Goal: Information Seeking & Learning: Learn about a topic

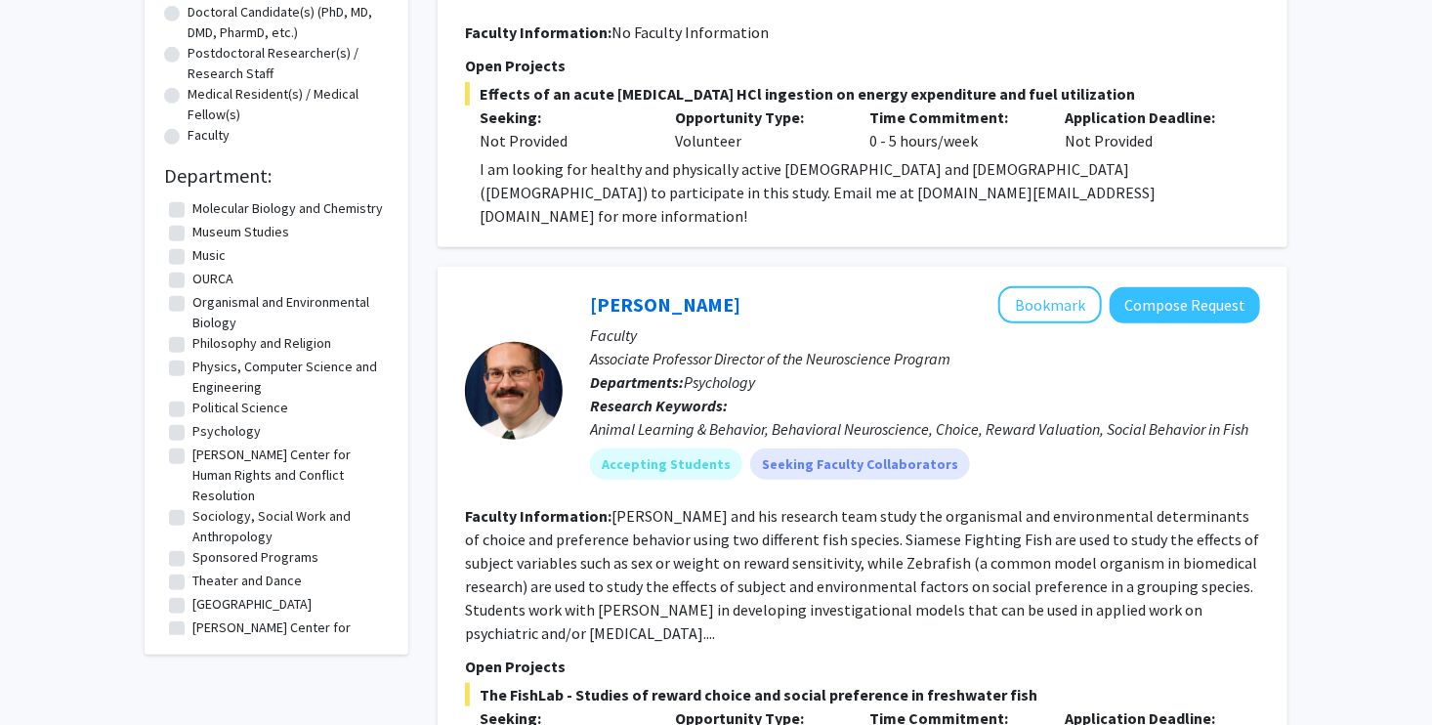
scroll to position [492, 0]
click at [185, 502] on fg-checkbox "Sociology, Social Work and Anthropology Sociology, Social Work and Anthropology" at bounding box center [276, 522] width 215 height 41
click at [192, 502] on label "Sociology, Social Work and Anthropology" at bounding box center [287, 522] width 191 height 41
click at [192, 502] on input "Sociology, Social Work and Anthropology" at bounding box center [198, 508] width 13 height 13
checkbox input "true"
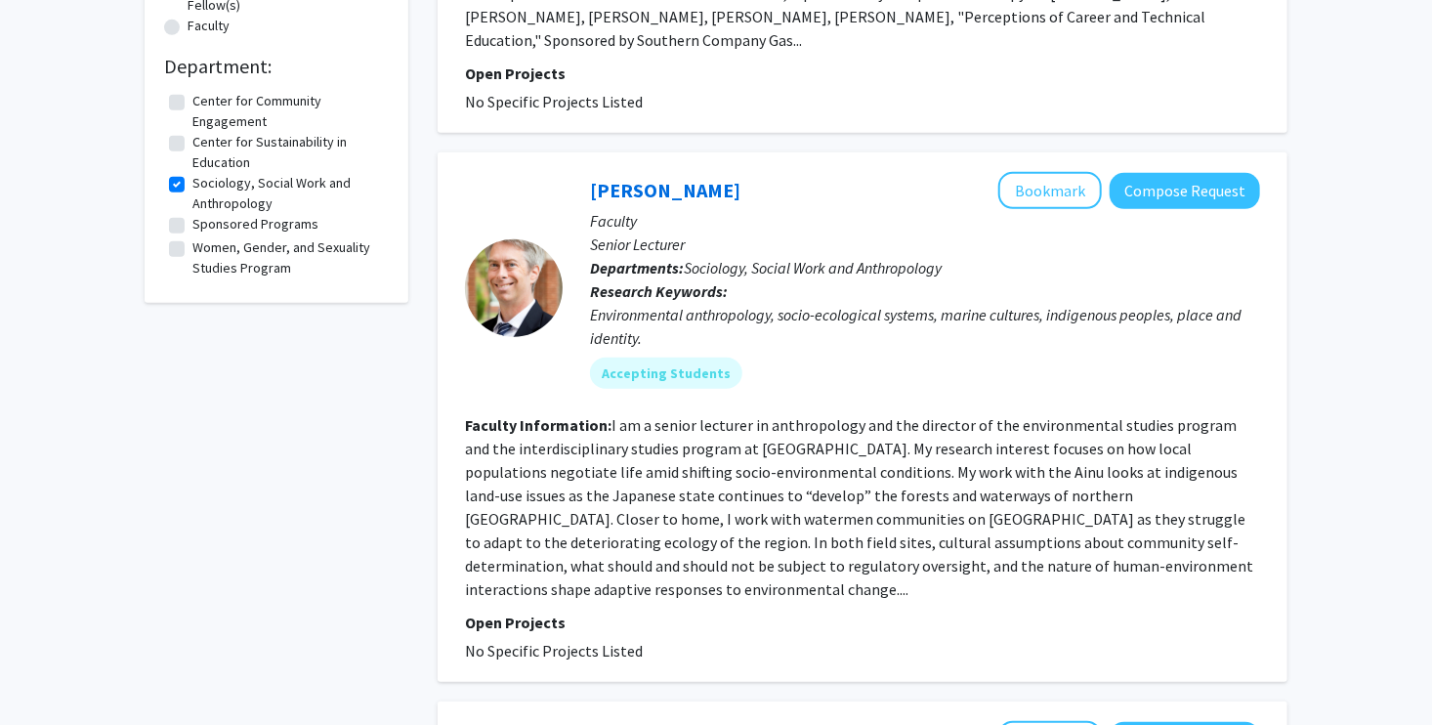
scroll to position [596, 0]
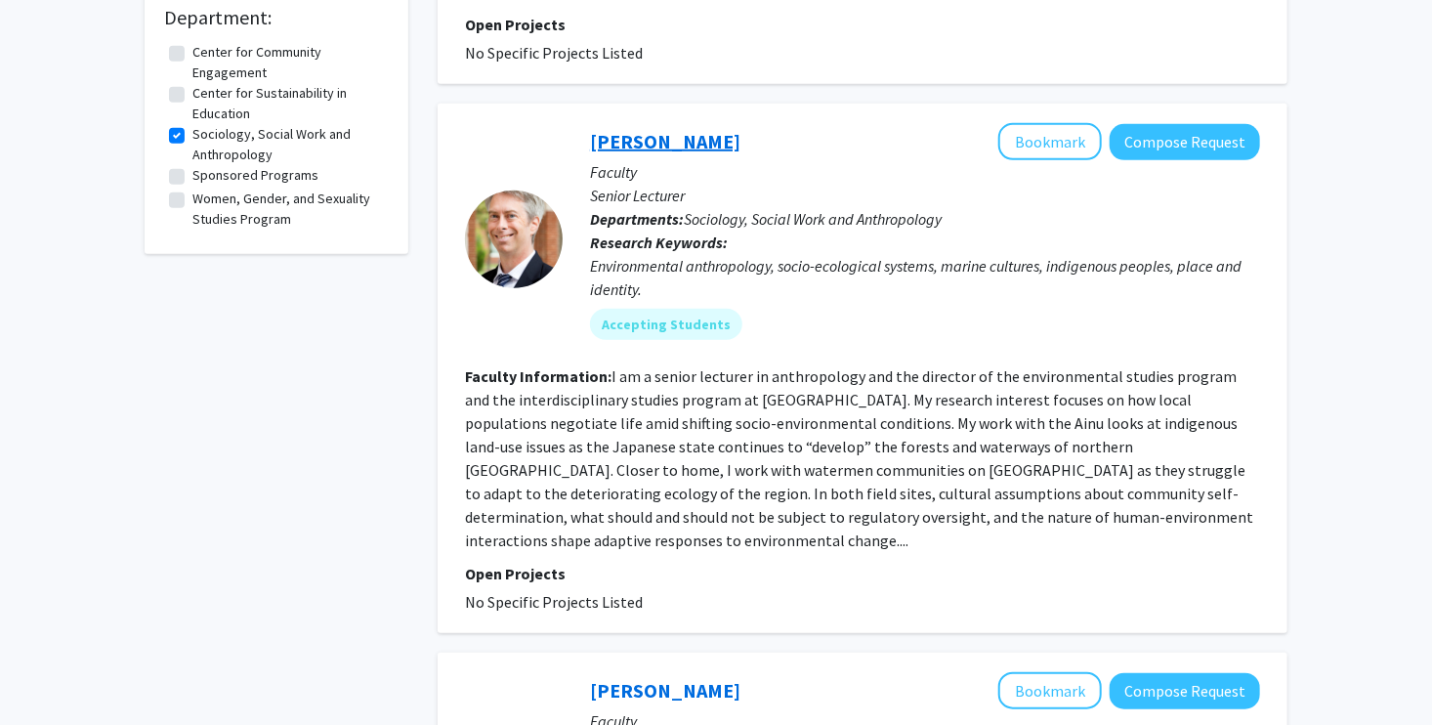
click at [601, 129] on link "[PERSON_NAME]" at bounding box center [665, 141] width 150 height 24
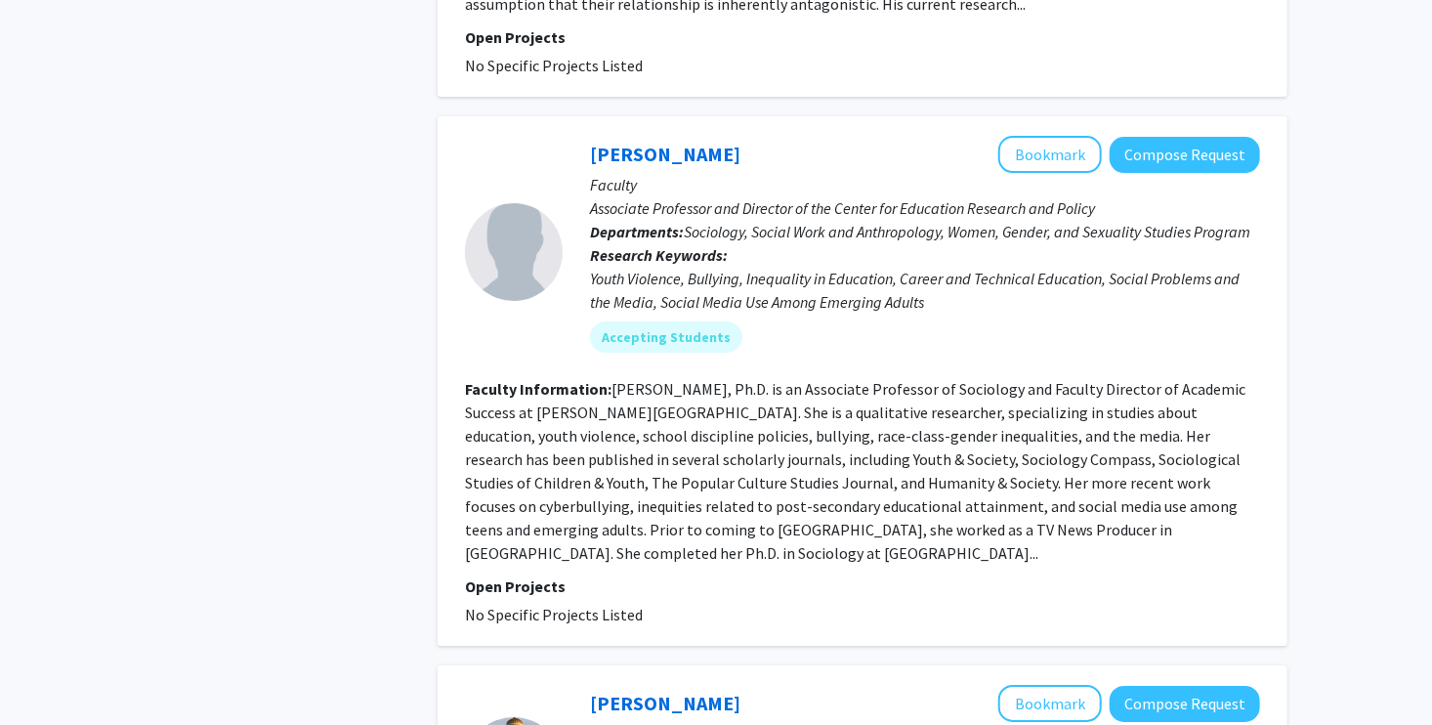
scroll to position [3235, 0]
click at [943, 378] on fg-read-more "[PERSON_NAME], Ph.D. is an Associate Professor of Sociology and Faculty Directo…" at bounding box center [855, 470] width 780 height 184
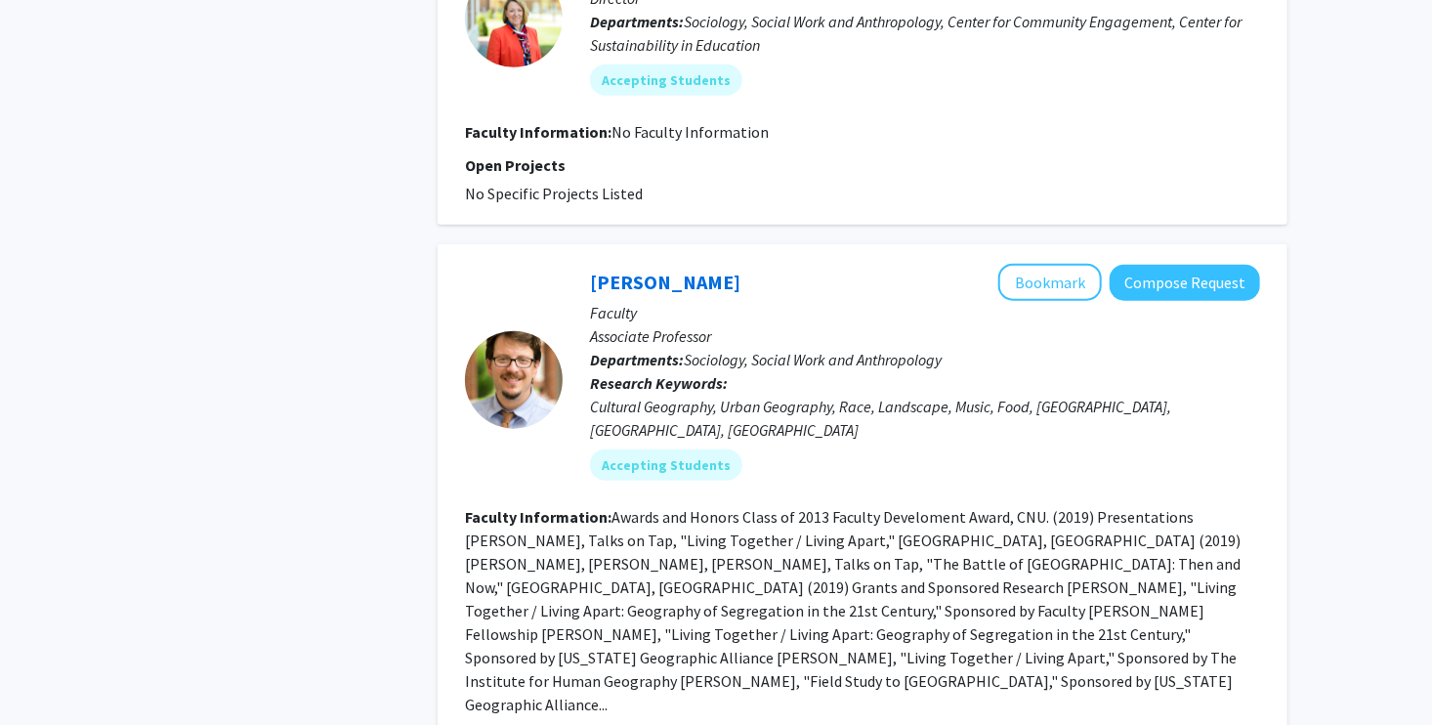
scroll to position [4470, 0]
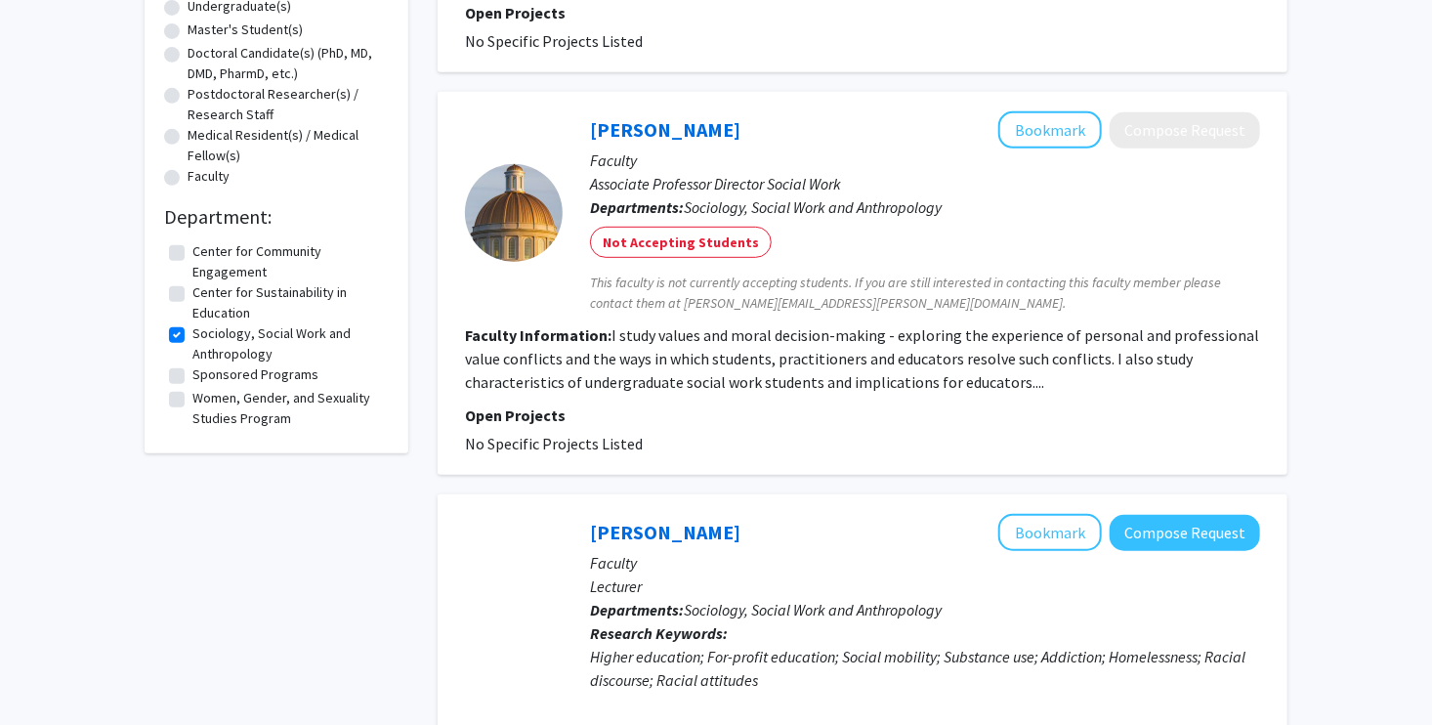
scroll to position [400, 0]
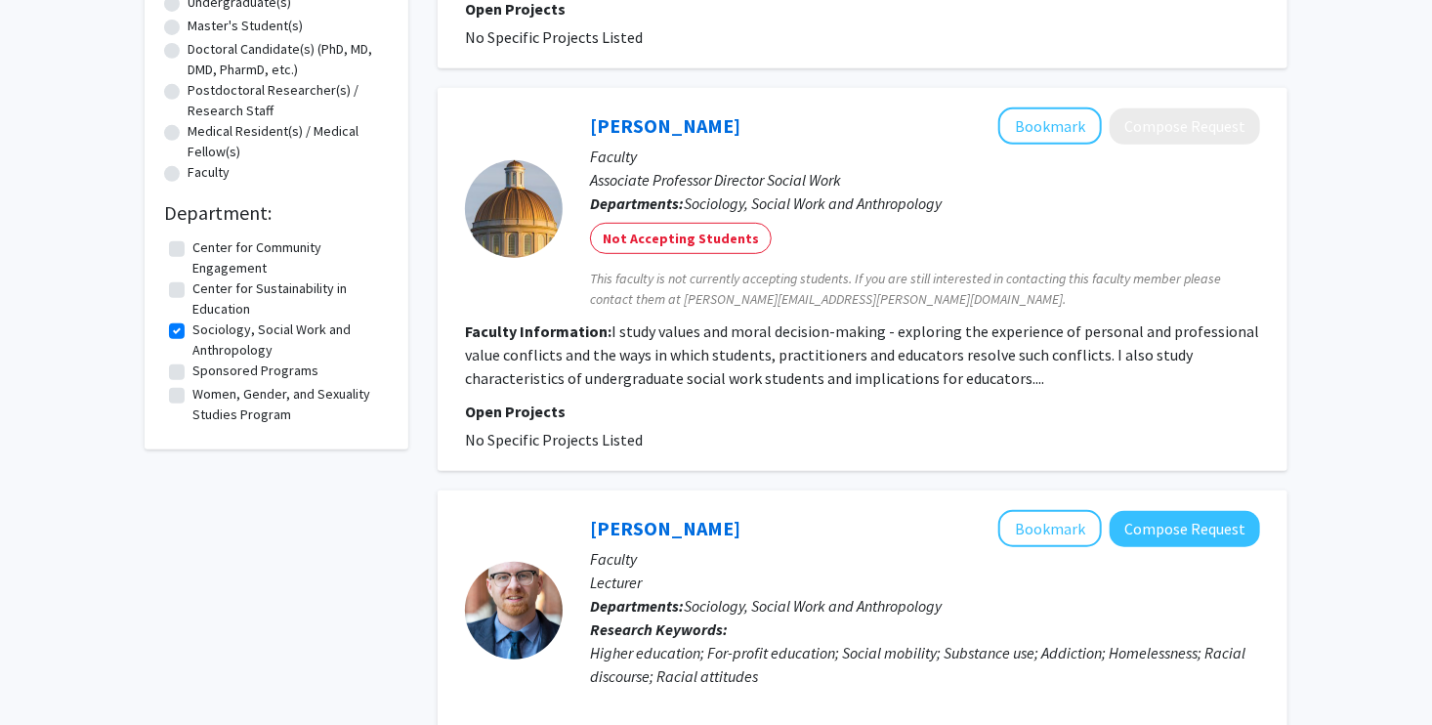
click at [207, 404] on label "Women, Gender, and Sexuality Studies Program" at bounding box center [287, 404] width 191 height 41
click at [205, 397] on input "Women, Gender, and Sexuality Studies Program" at bounding box center [198, 390] width 13 height 13
checkbox input "true"
